Goal: Navigation & Orientation: Find specific page/section

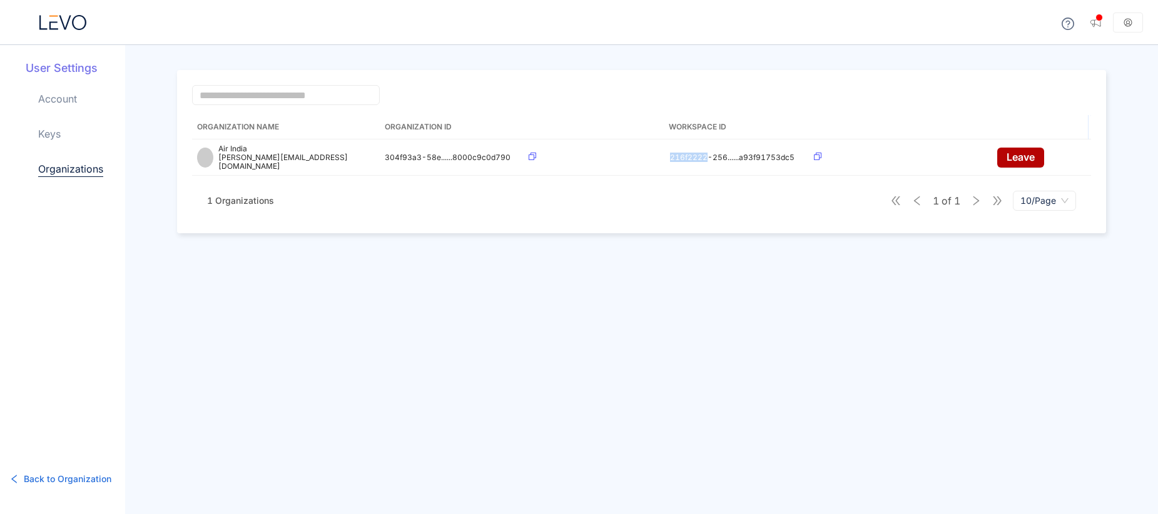
click at [56, 127] on link "Keys" at bounding box center [49, 133] width 23 height 15
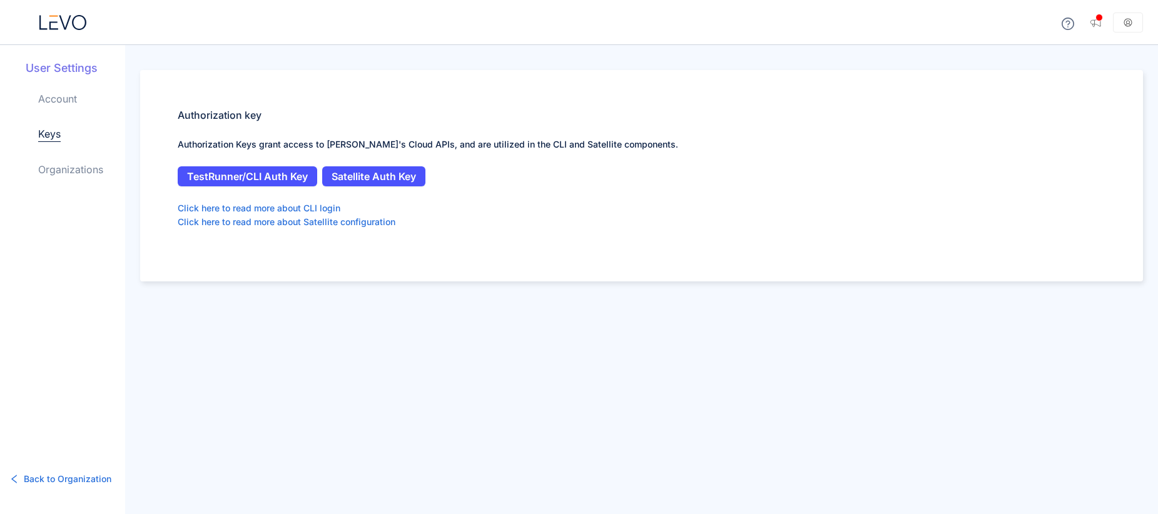
click at [58, 103] on link "Account" at bounding box center [57, 98] width 39 height 15
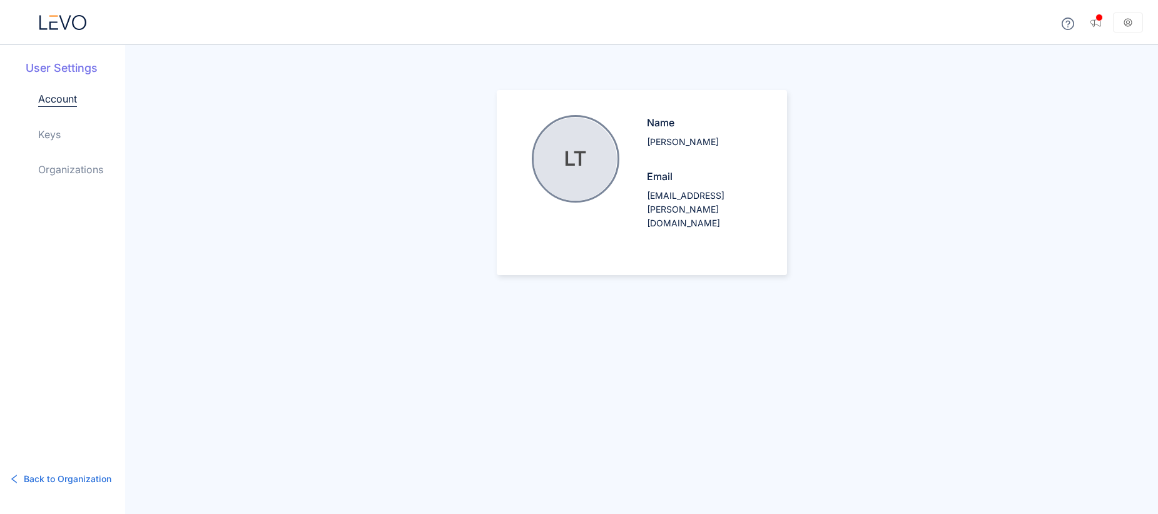
click at [80, 26] on icon at bounding box center [62, 22] width 47 height 15
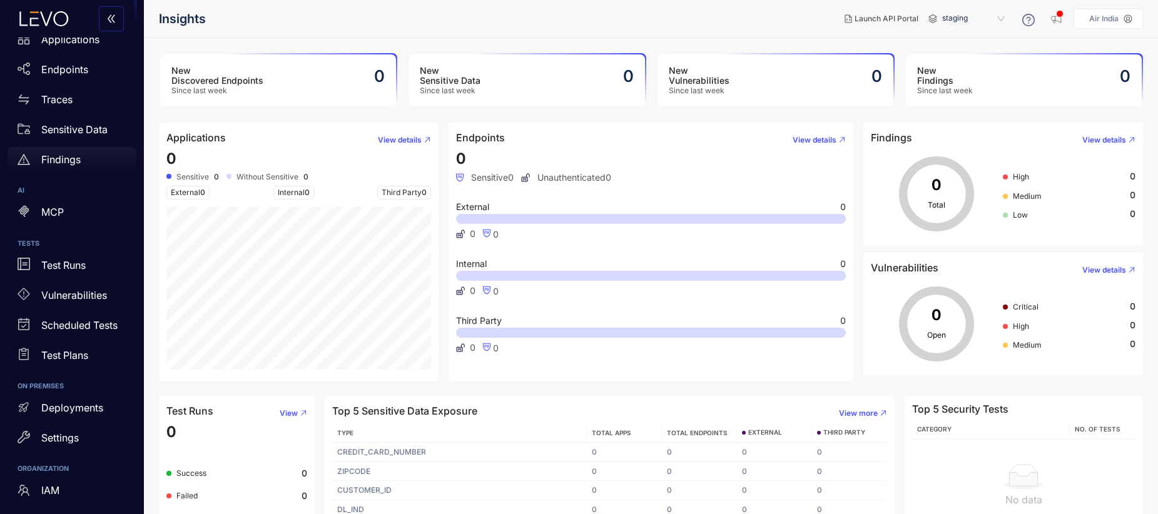
scroll to position [73, 0]
